Goal: Task Accomplishment & Management: Manage account settings

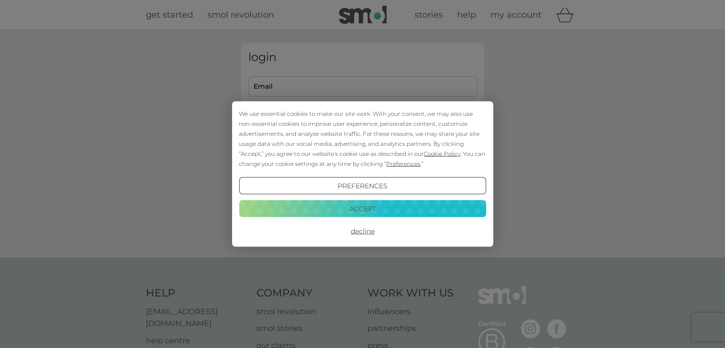
click at [372, 208] on button "Accept" at bounding box center [362, 208] width 247 height 17
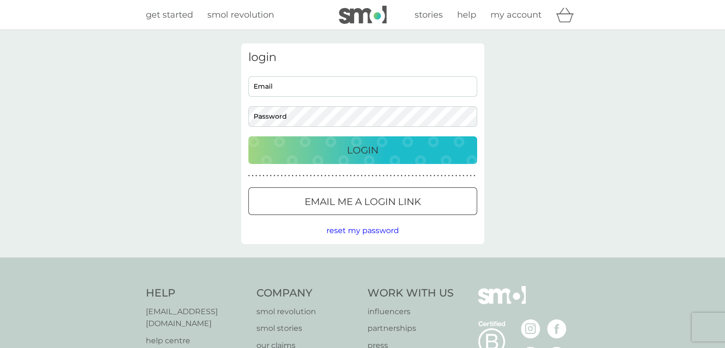
click at [338, 82] on input "Email" at bounding box center [362, 86] width 229 height 20
type input "isabelgreed@gmail.com"
click at [248, 136] on button "Login" at bounding box center [362, 150] width 229 height 28
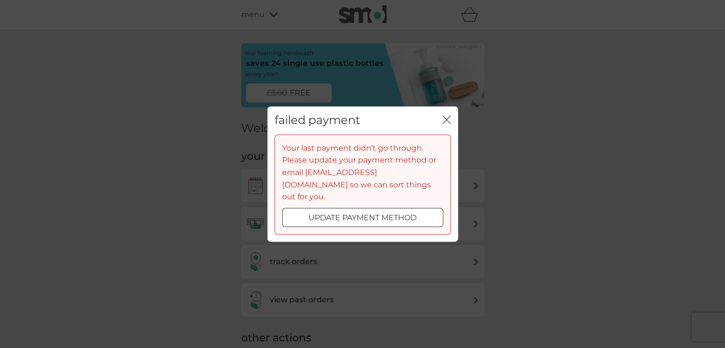
click at [445, 122] on icon "close" at bounding box center [446, 119] width 9 height 9
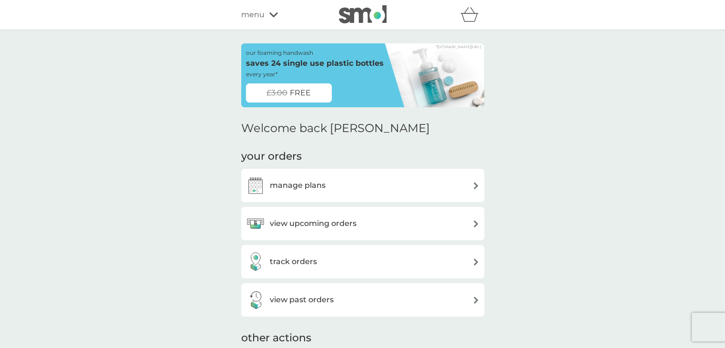
click at [385, 188] on div "manage plans" at bounding box center [363, 185] width 234 height 19
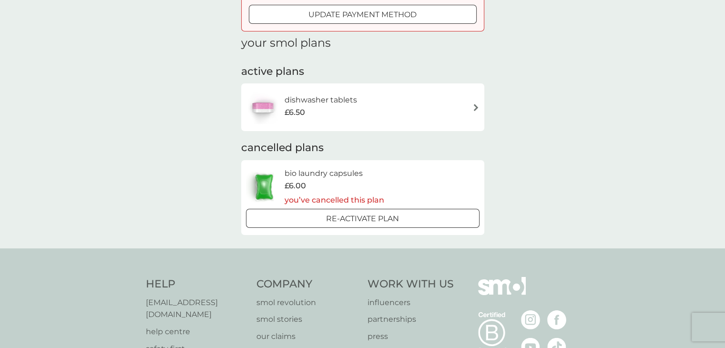
scroll to position [76, 0]
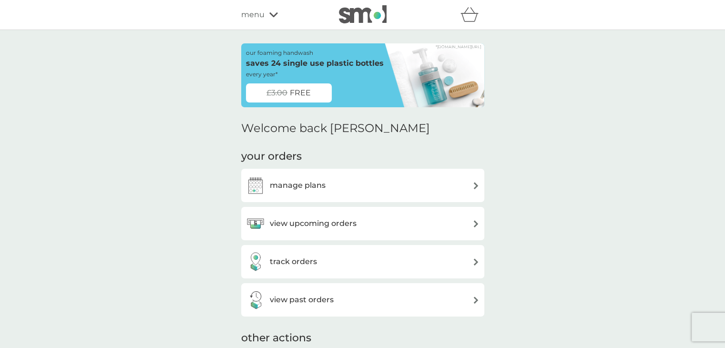
click at [287, 183] on h3 "manage plans" at bounding box center [298, 185] width 56 height 12
click at [296, 221] on h3 "view upcoming orders" at bounding box center [313, 223] width 87 height 12
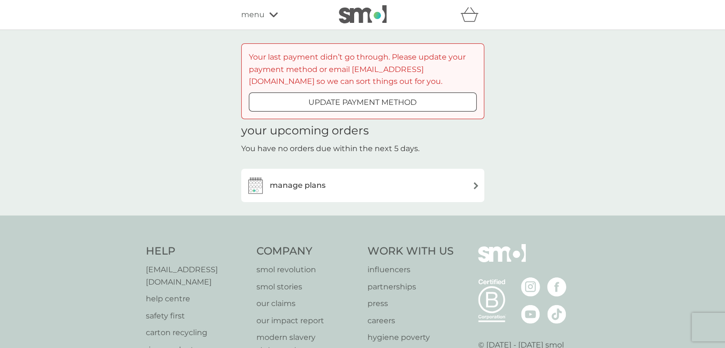
click at [343, 189] on div "manage plans" at bounding box center [363, 185] width 234 height 19
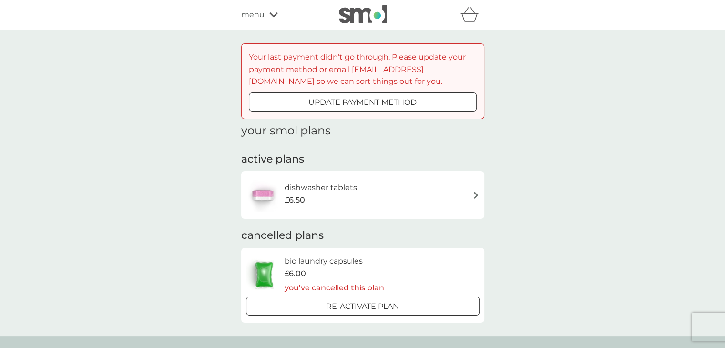
click at [354, 199] on div "£6.50" at bounding box center [321, 200] width 72 height 12
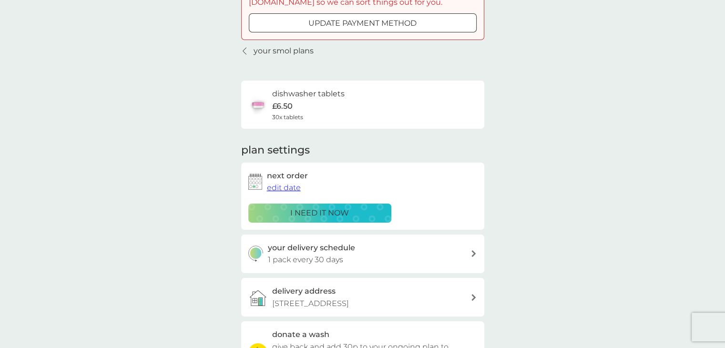
scroll to position [96, 0]
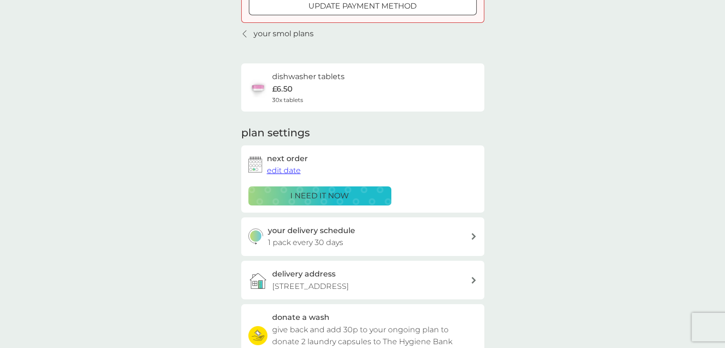
click at [288, 169] on span "edit date" at bounding box center [284, 170] width 34 height 9
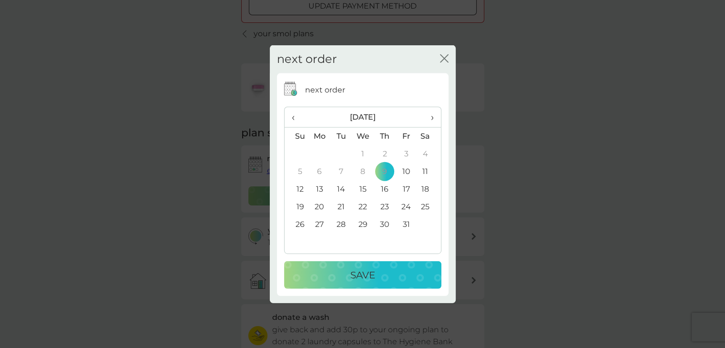
click at [430, 120] on span "›" at bounding box center [429, 117] width 10 height 20
click at [423, 153] on td "1" at bounding box center [429, 154] width 24 height 18
click at [389, 267] on div "Save" at bounding box center [363, 274] width 138 height 15
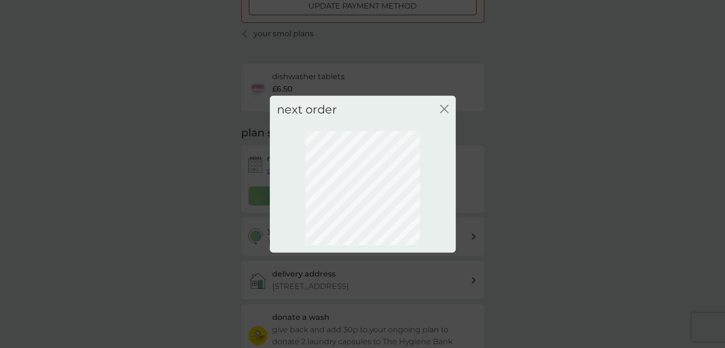
scroll to position [51, 0]
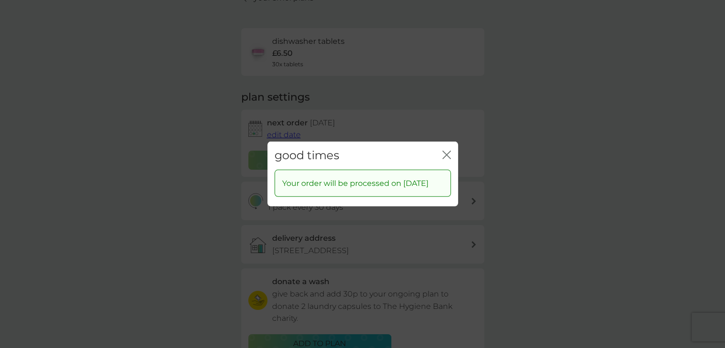
click at [445, 155] on icon "close" at bounding box center [445, 155] width 4 height 8
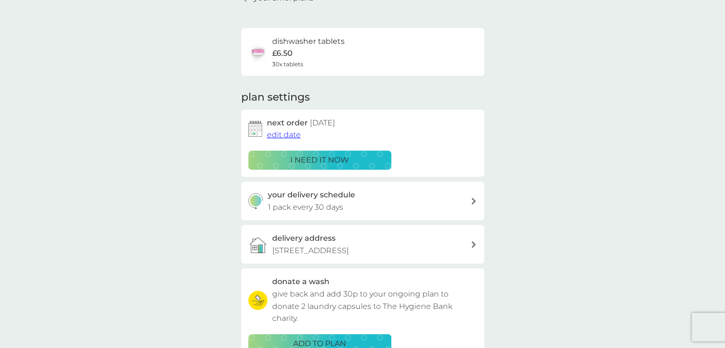
click at [416, 199] on div "your delivery schedule 1 pack every 30 days" at bounding box center [369, 201] width 203 height 24
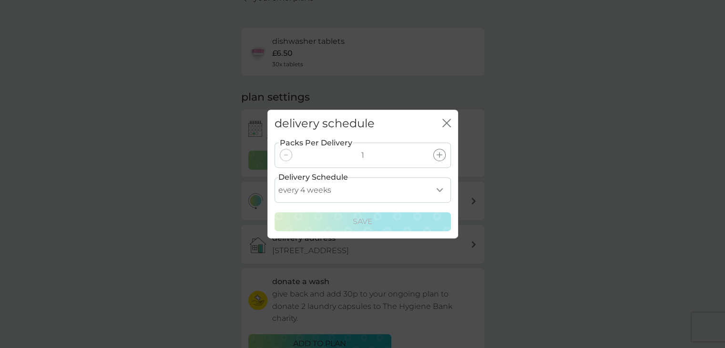
click at [439, 192] on select "every 1 week every 2 weeks every 3 weeks every 4 weeks every 5 weeks every 6 we…" at bounding box center [363, 189] width 176 height 25
select select "35"
click at [275, 177] on select "every 1 week every 2 weeks every 3 weeks every 4 weeks every 5 weeks every 6 we…" at bounding box center [363, 189] width 176 height 25
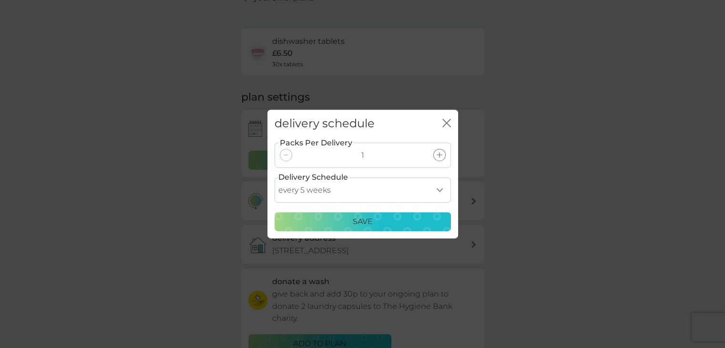
click at [419, 197] on select "every 1 week every 2 weeks every 3 weeks every 4 weeks every 5 weeks every 6 we…" at bounding box center [363, 189] width 176 height 25
click at [275, 177] on select "every 1 week every 2 weeks every 3 weeks every 4 weeks every 5 weeks every 6 we…" at bounding box center [363, 189] width 176 height 25
click at [368, 218] on p "Save" at bounding box center [363, 221] width 20 height 12
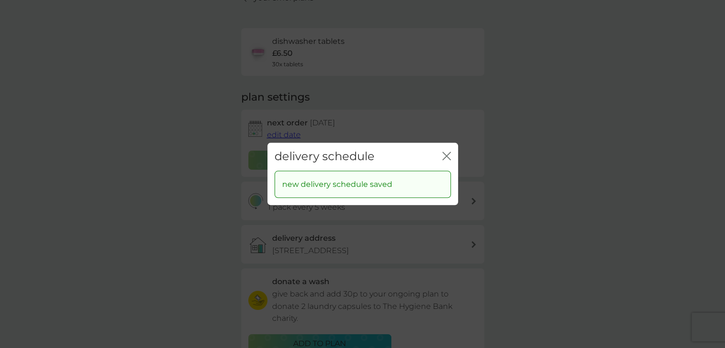
click at [443, 157] on icon "close" at bounding box center [446, 156] width 9 height 9
